Goal: Task Accomplishment & Management: Use online tool/utility

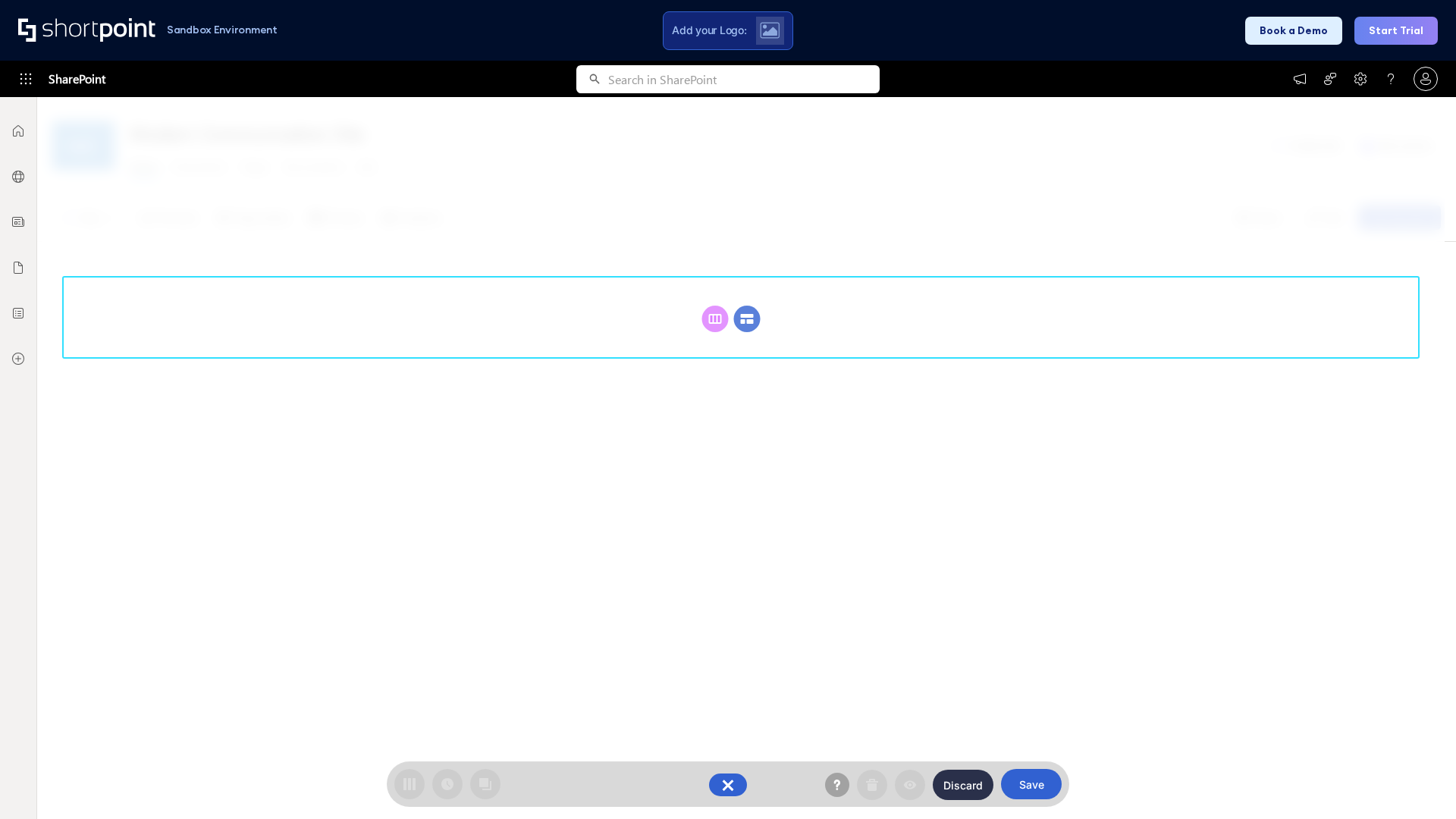
click at [747, 319] on circle at bounding box center [747, 319] width 27 height 27
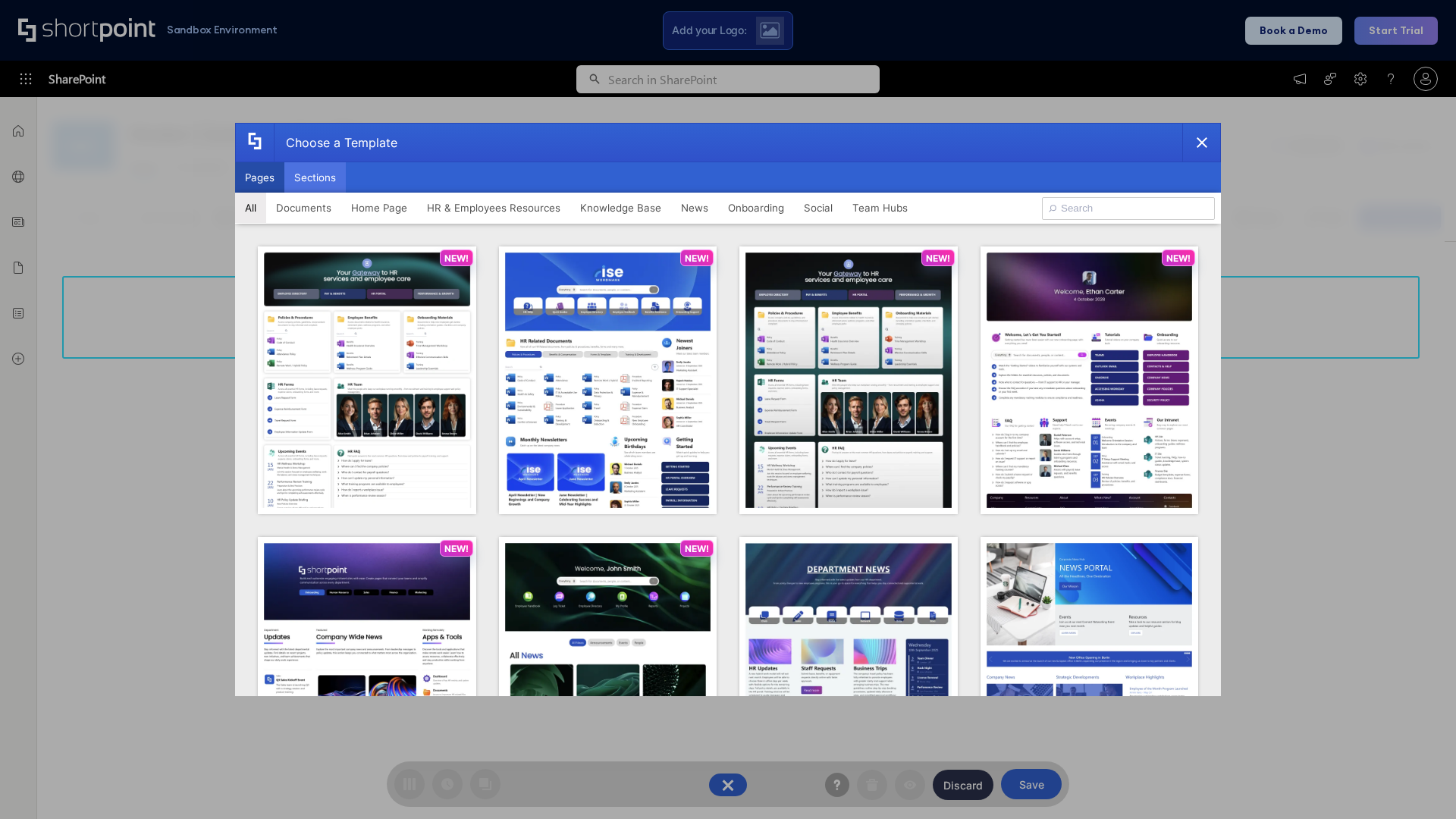
click at [314, 177] on button "Sections" at bounding box center [314, 177] width 61 height 30
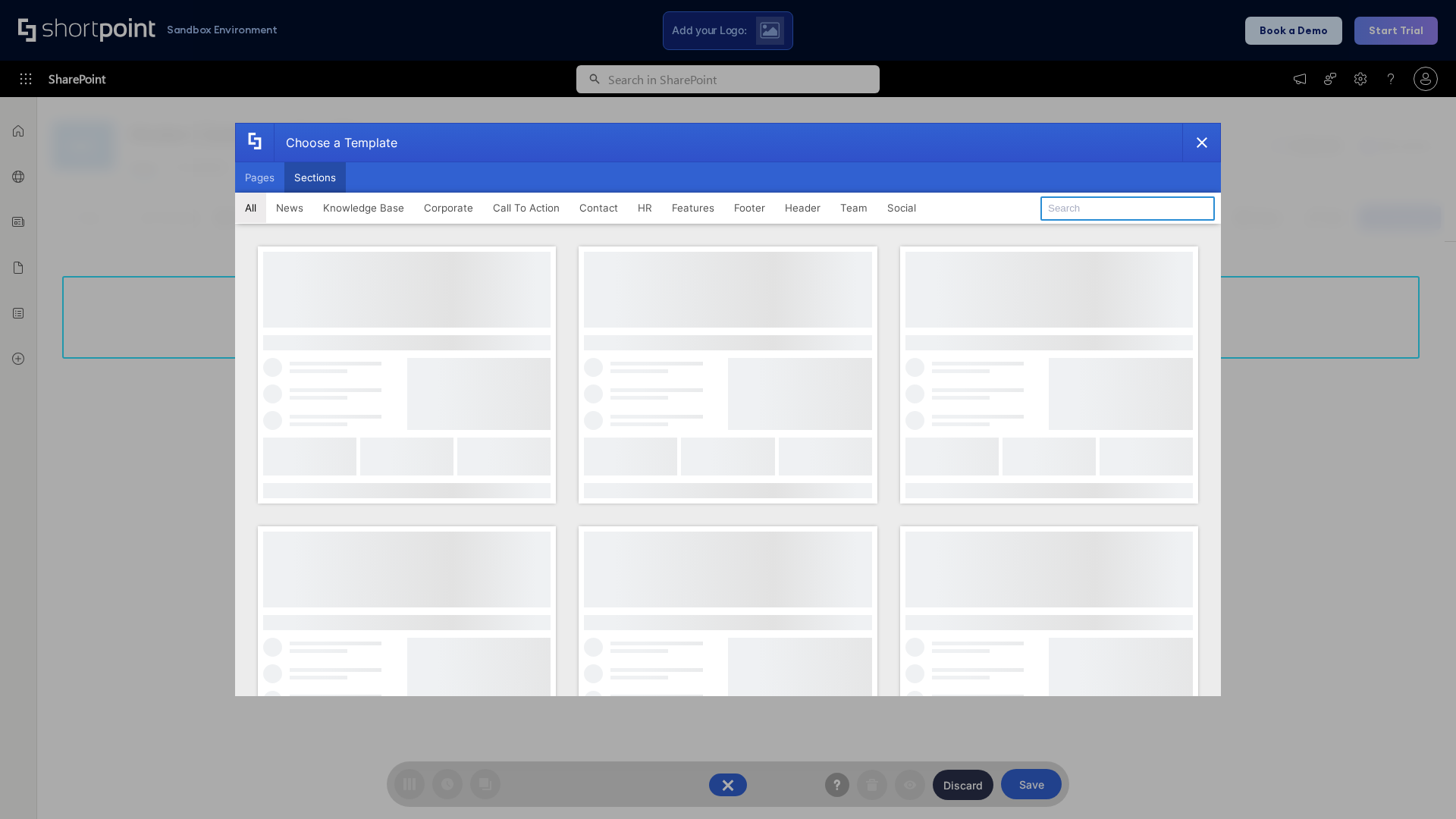
type input "CTA 3"
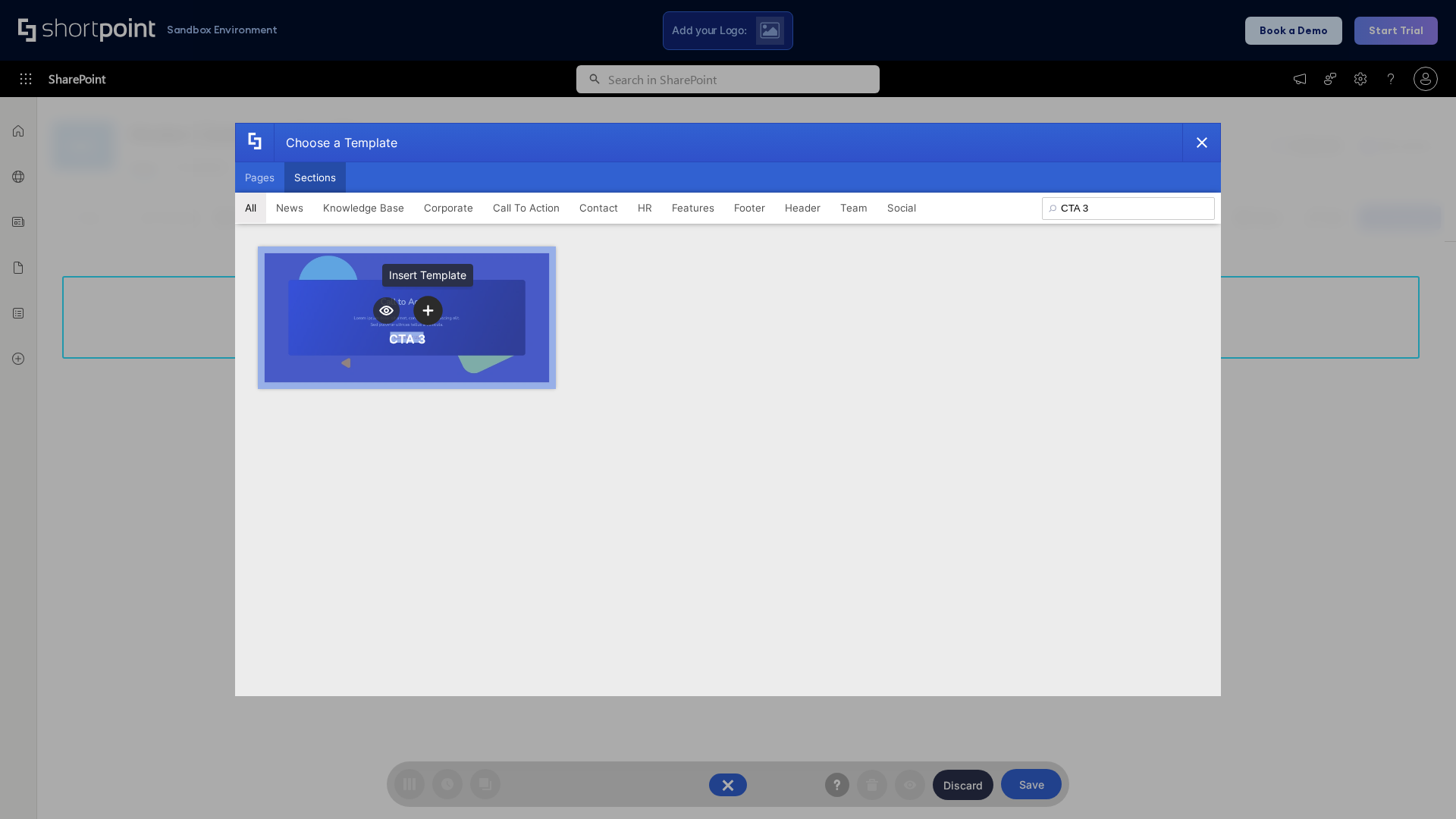
click at [427, 310] on icon "template selector" at bounding box center [427, 310] width 10 height 10
